Goal: Task Accomplishment & Management: Use online tool/utility

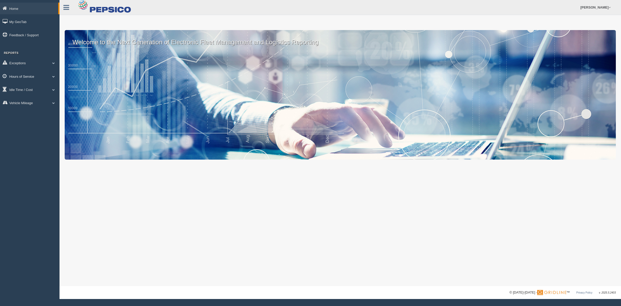
click at [20, 75] on link "Hours of Service" at bounding box center [30, 76] width 60 height 12
click at [23, 84] on link "HOS Explanation Reports" at bounding box center [33, 88] width 49 height 9
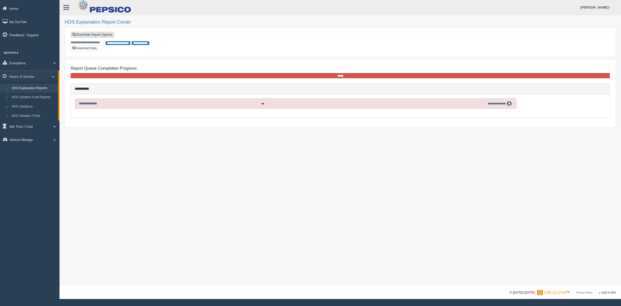
click at [90, 35] on link "Show/Hide Report Options" at bounding box center [92, 35] width 43 height 6
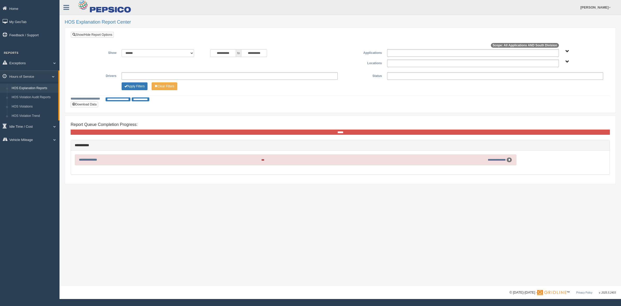
click at [566, 61] on span "South Division" at bounding box center [568, 62] width 4 height 4
click at [551, 82] on button "South Division" at bounding box center [550, 81] width 26 height 6
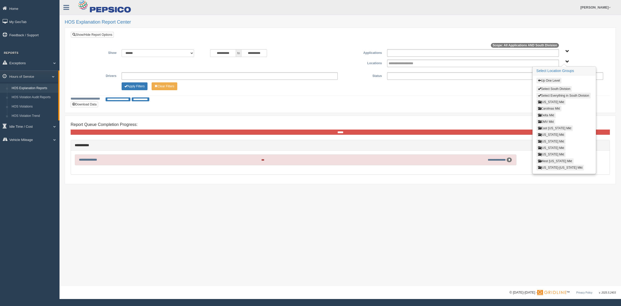
click at [547, 141] on button "Louisiana Mkt" at bounding box center [552, 142] width 30 height 6
click at [544, 102] on button "Alexandria LA" at bounding box center [548, 102] width 23 height 6
click at [543, 122] on button "Lake Charles LA" at bounding box center [550, 122] width 26 height 6
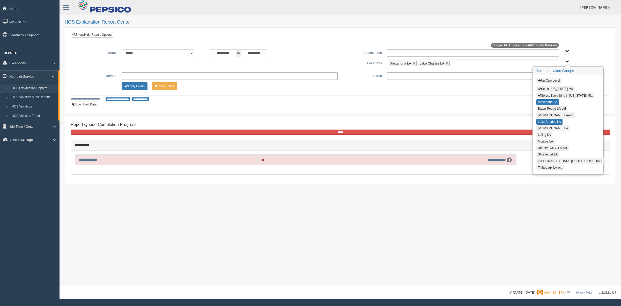
click at [543, 129] on button "[PERSON_NAME] LA" at bounding box center [553, 128] width 33 height 6
click at [543, 135] on button "Luling LA" at bounding box center [545, 135] width 16 height 6
drag, startPoint x: 541, startPoint y: 142, endPoint x: 540, endPoint y: 145, distance: 3.1
click at [540, 144] on button "Monroe LA" at bounding box center [546, 142] width 18 height 6
drag, startPoint x: 540, startPoint y: 156, endPoint x: 542, endPoint y: 158, distance: 3.2
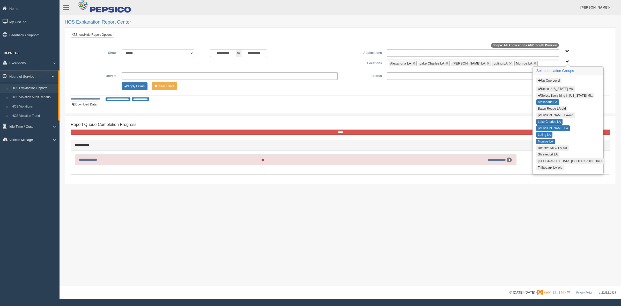
click at [540, 157] on button "Shreveport LA" at bounding box center [548, 154] width 23 height 6
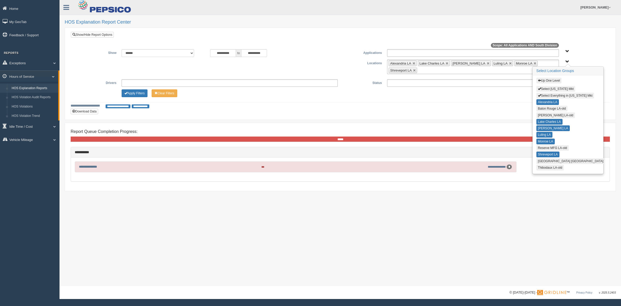
click at [542, 163] on button "[GEOGRAPHIC_DATA] [GEOGRAPHIC_DATA]" at bounding box center [571, 161] width 69 height 6
click at [142, 95] on button "Apply Filters" at bounding box center [135, 93] width 26 height 8
